Goal: Communication & Community: Answer question/provide support

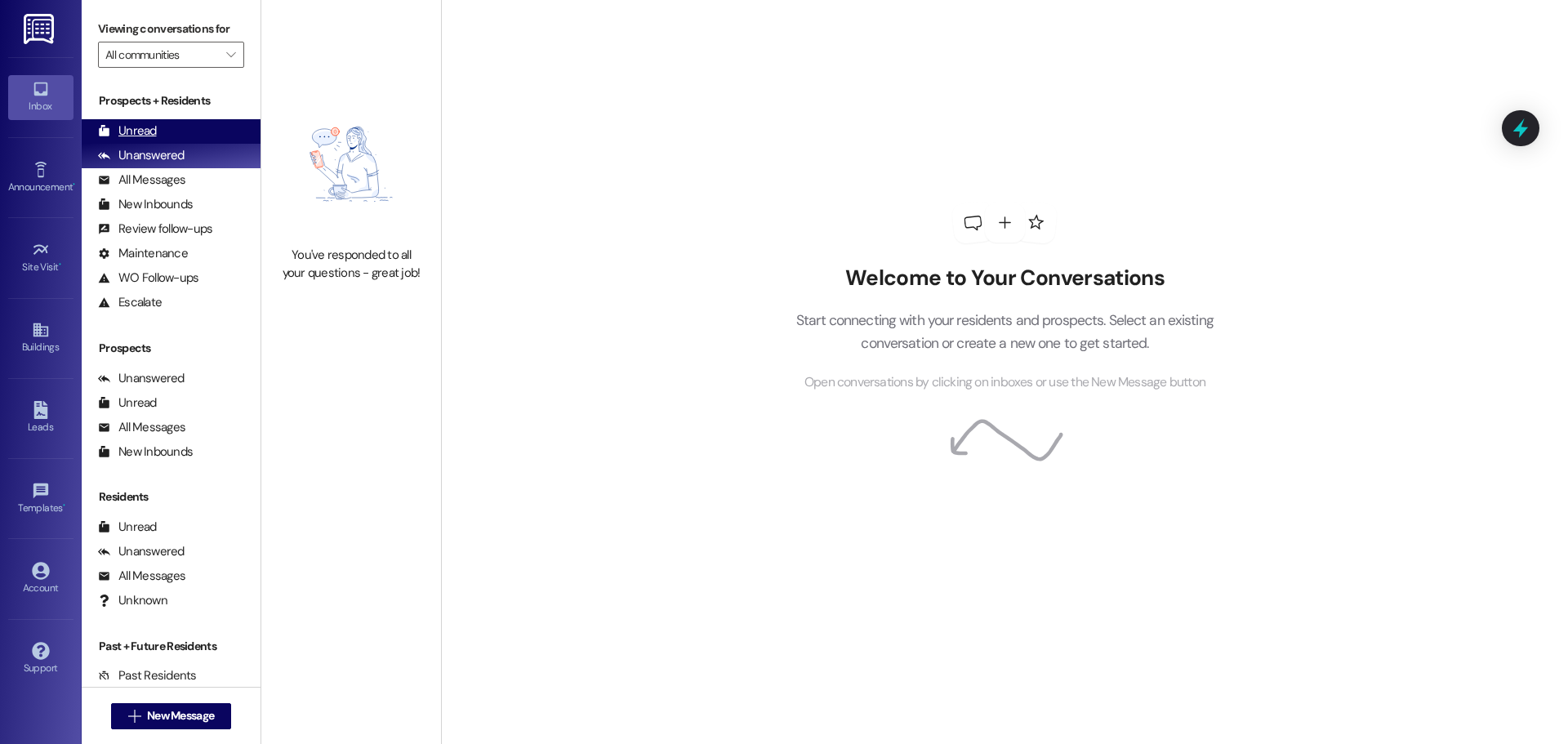
click at [149, 122] on div "Unread (0)" at bounding box center [171, 131] width 179 height 25
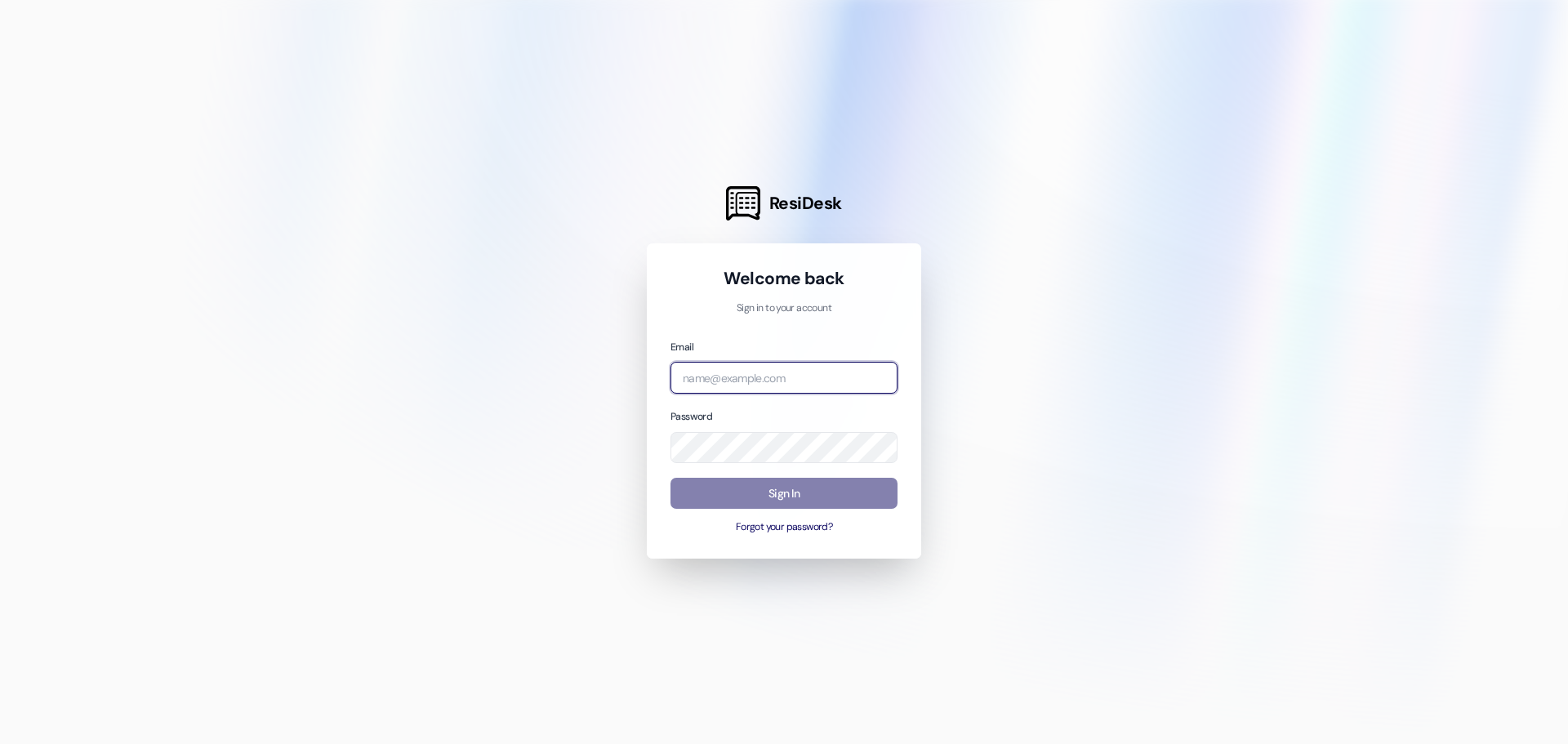
type input "[EMAIL_ADDRESS][DOMAIN_NAME]"
click at [732, 318] on div "Welcome back Sign in to your account Email [EMAIL_ADDRESS][DOMAIN_NAME] Passwor…" at bounding box center [784, 401] width 227 height 268
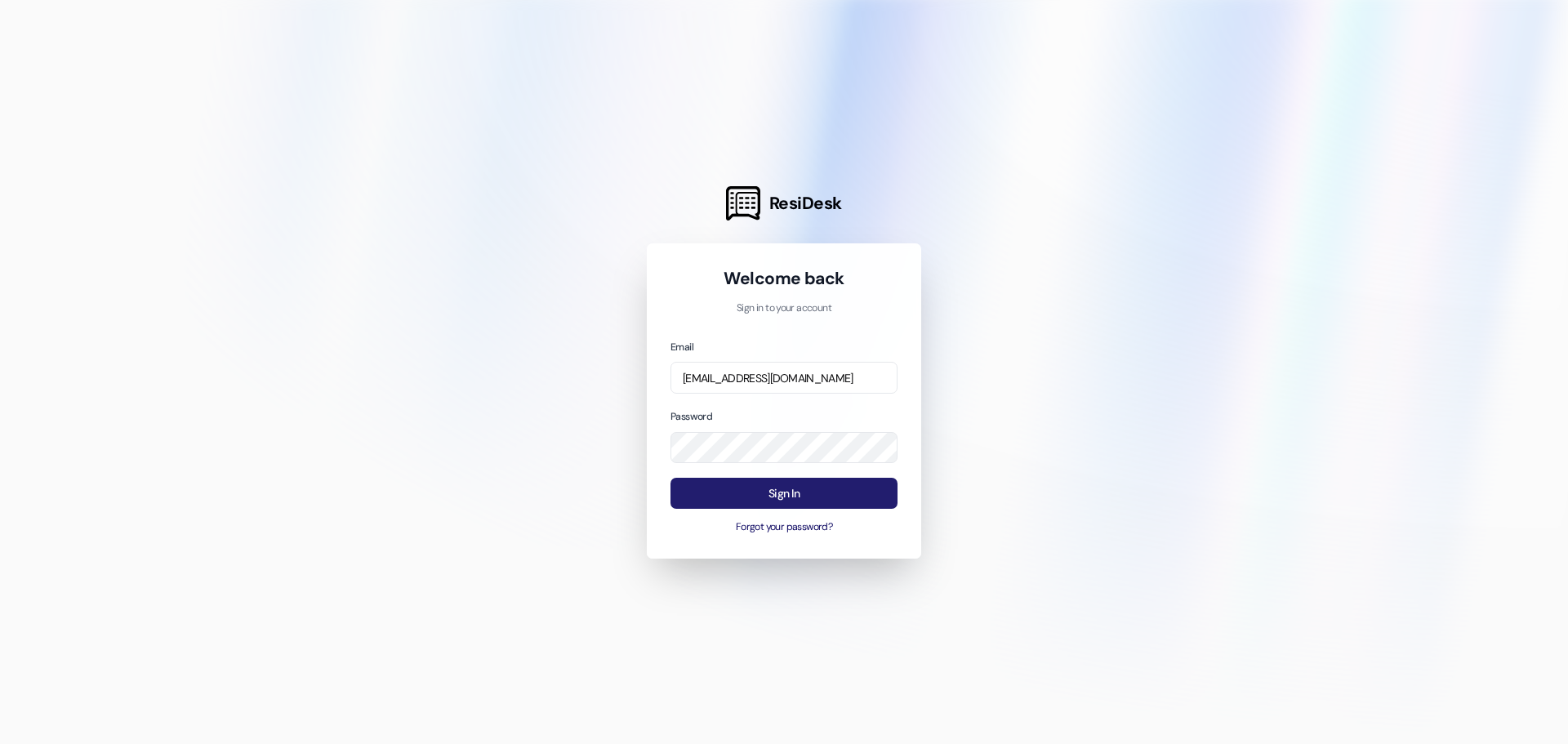
click at [746, 499] on button "Sign In" at bounding box center [784, 494] width 227 height 32
